Goal: Task Accomplishment & Management: Complete application form

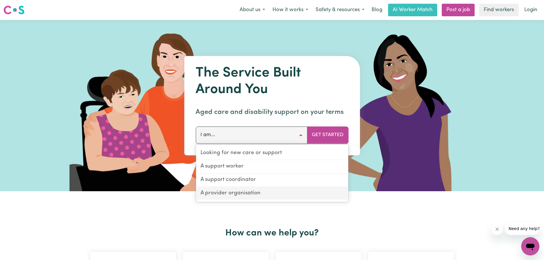
click at [224, 193] on link "A provider organisation" at bounding box center [272, 193] width 152 height 13
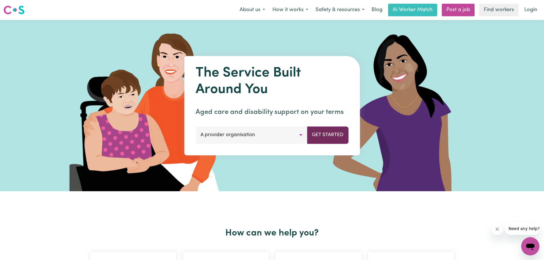
click at [324, 135] on button "Get Started" at bounding box center [327, 135] width 41 height 17
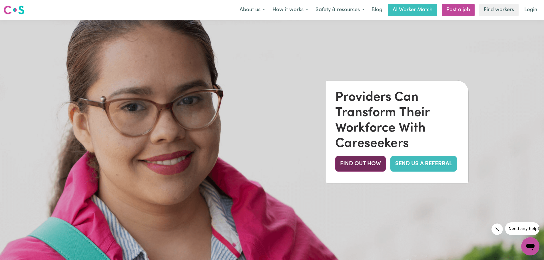
click at [360, 165] on button "FIND OUT HOW" at bounding box center [360, 164] width 51 height 16
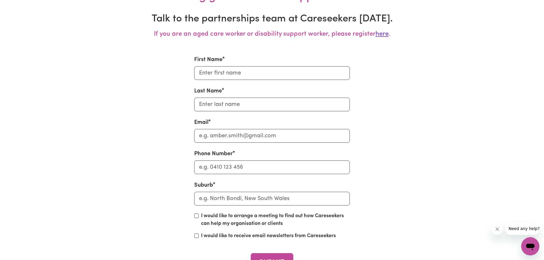
scroll to position [1881, 0]
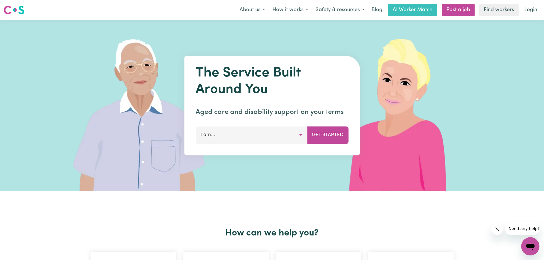
click at [251, 143] on button "I am..." at bounding box center [252, 135] width 112 height 17
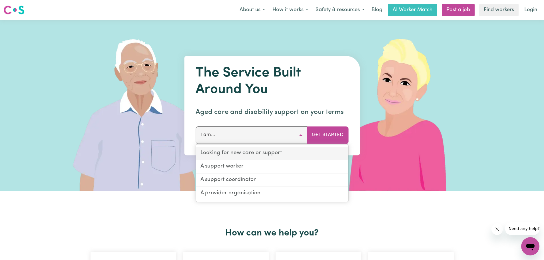
click at [254, 155] on link "Looking for new care or support" at bounding box center [272, 153] width 152 height 13
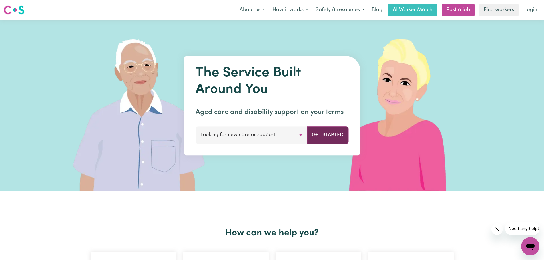
click at [322, 135] on button "Get Started" at bounding box center [327, 135] width 41 height 17
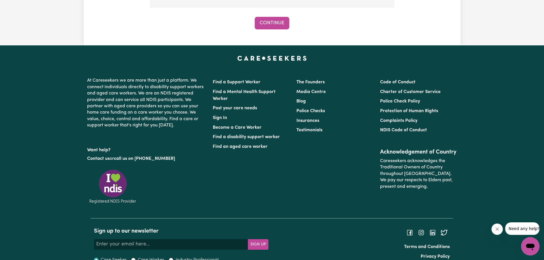
scroll to position [608, 0]
